Goal: Information Seeking & Learning: Compare options

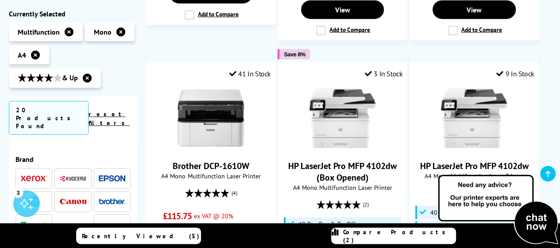
click at [413, 234] on span "Compare Products (2)" at bounding box center [399, 236] width 113 height 16
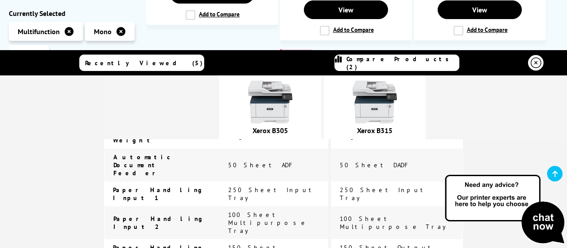
scroll to position [1666, 0]
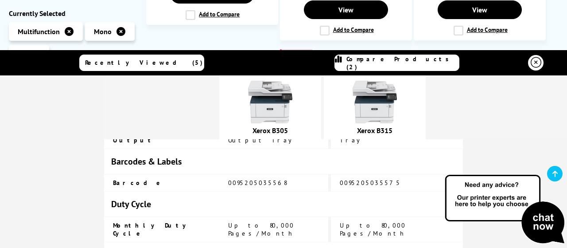
click at [285, 96] on img at bounding box center [270, 102] width 44 height 44
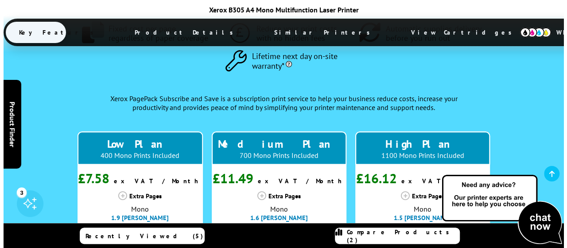
scroll to position [913, 0]
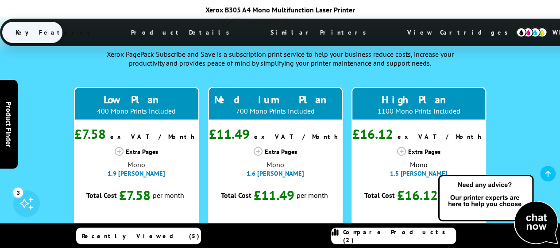
click at [376, 236] on span "Compare Products (2)" at bounding box center [399, 236] width 113 height 16
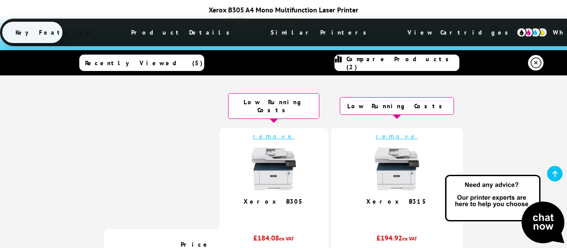
scroll to position [133, 0]
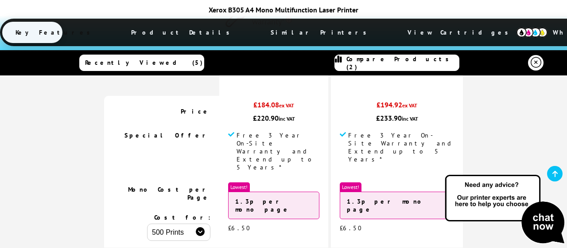
click at [210, 223] on select "500 Prints 1000 Prints 2000 Prints" at bounding box center [178, 231] width 63 height 17
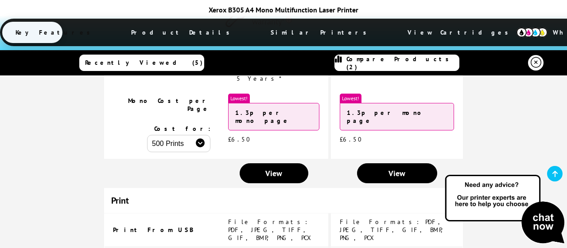
click at [210, 135] on select "500 Prints 1000 Prints 2000 Prints" at bounding box center [178, 143] width 63 height 17
select select "2000"
click at [162, 135] on select "500 Prints 1000 Prints 2000 Prints" at bounding box center [178, 143] width 63 height 17
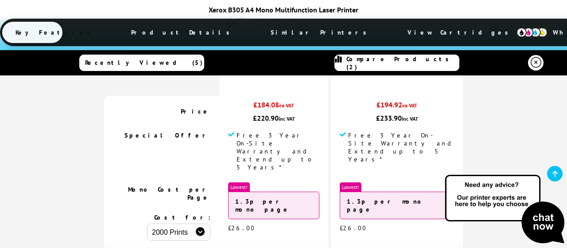
scroll to position [177, 0]
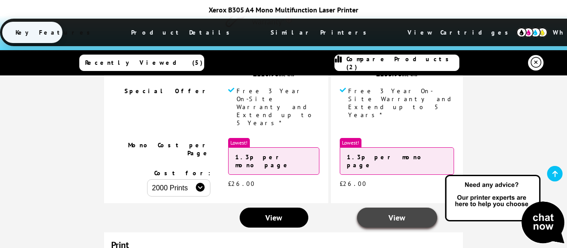
click at [388, 212] on span "View" at bounding box center [396, 217] width 17 height 10
